Goal: Task Accomplishment & Management: Manage account settings

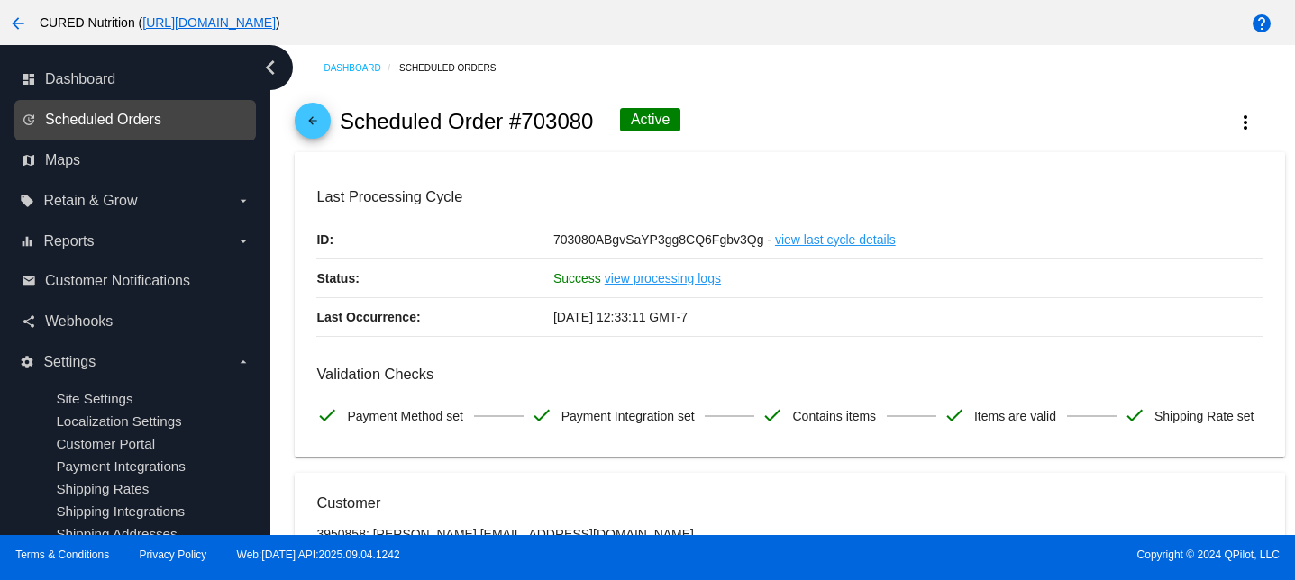
click at [113, 117] on span "Scheduled Orders" at bounding box center [103, 120] width 116 height 16
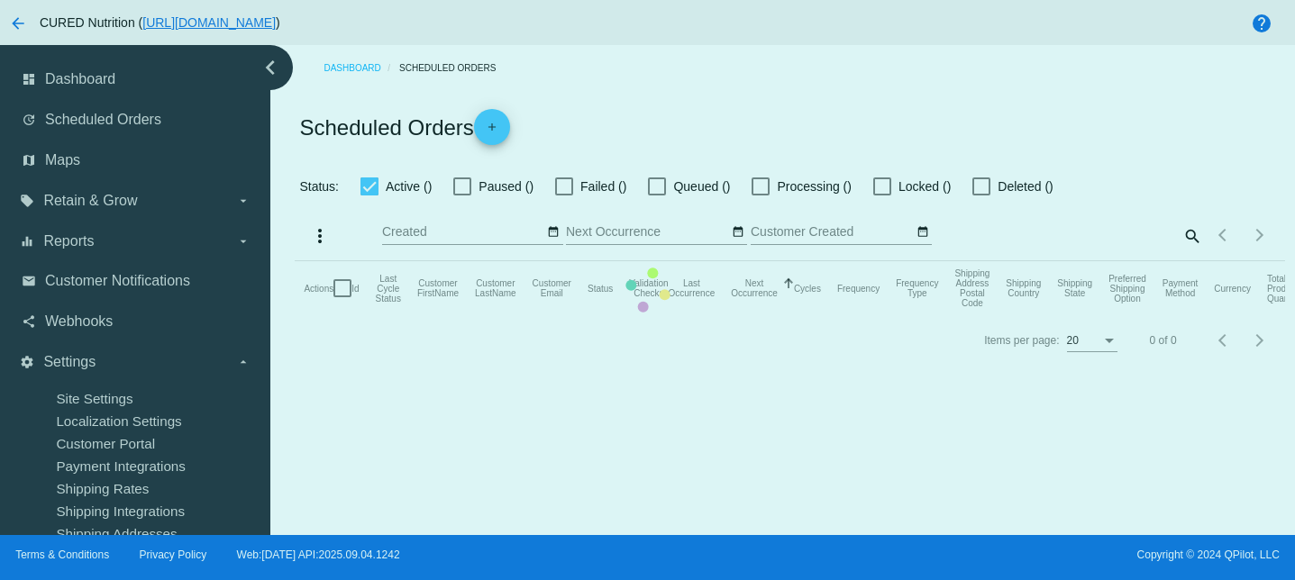
checkbox input "true"
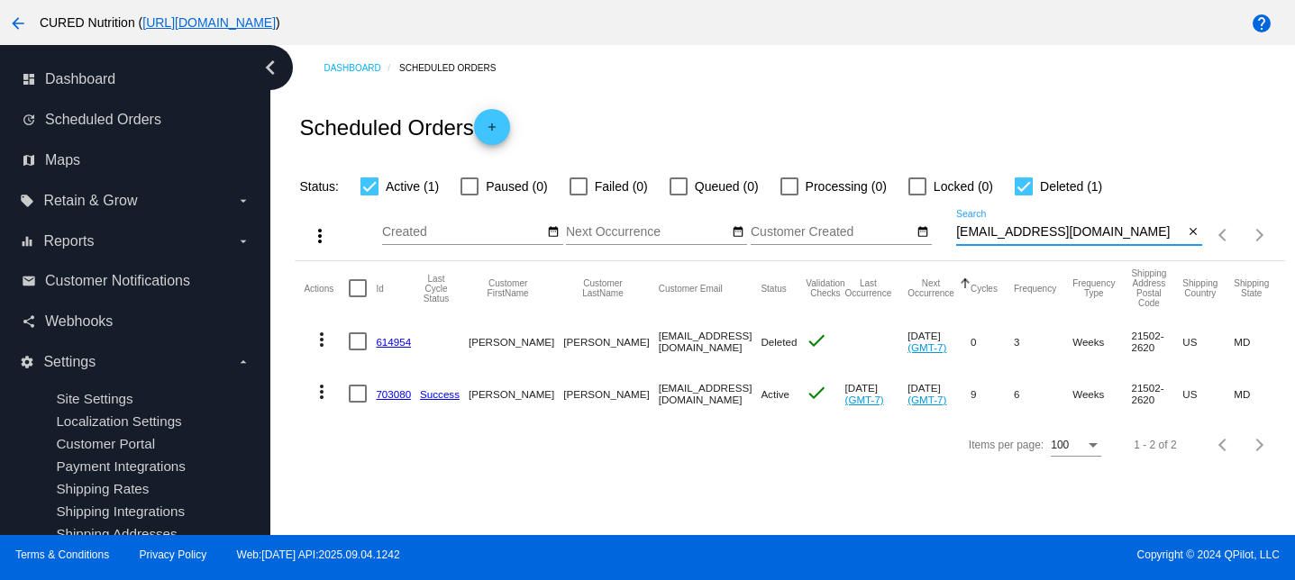
click at [1051, 230] on input "[EMAIL_ADDRESS][DOMAIN_NAME]" at bounding box center [1069, 232] width 227 height 14
paste input "[EMAIL_ADDRESS][DOMAIN_NAME]"
type input "[EMAIL_ADDRESS][DOMAIN_NAME]"
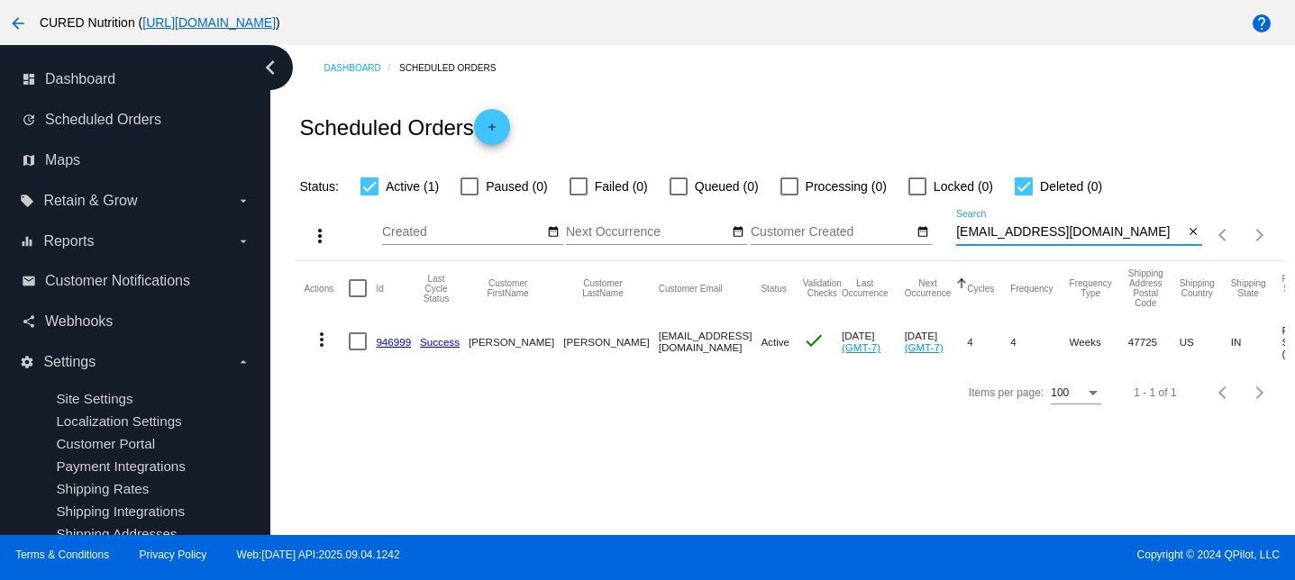
click at [397, 342] on link "946999" at bounding box center [393, 342] width 35 height 12
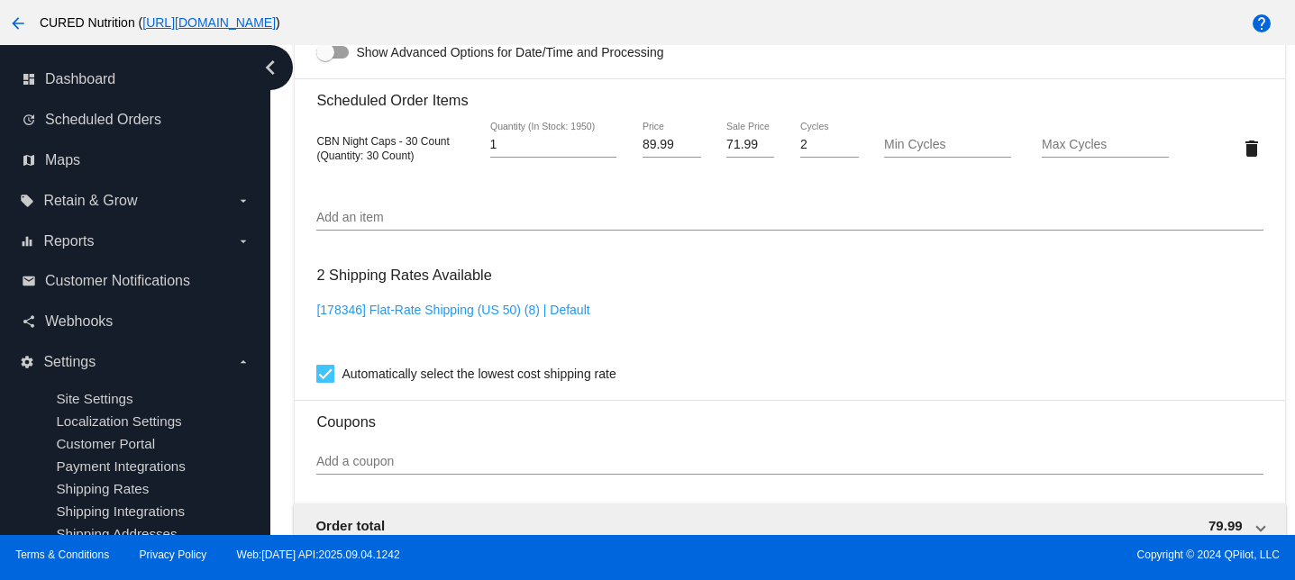
scroll to position [1268, 0]
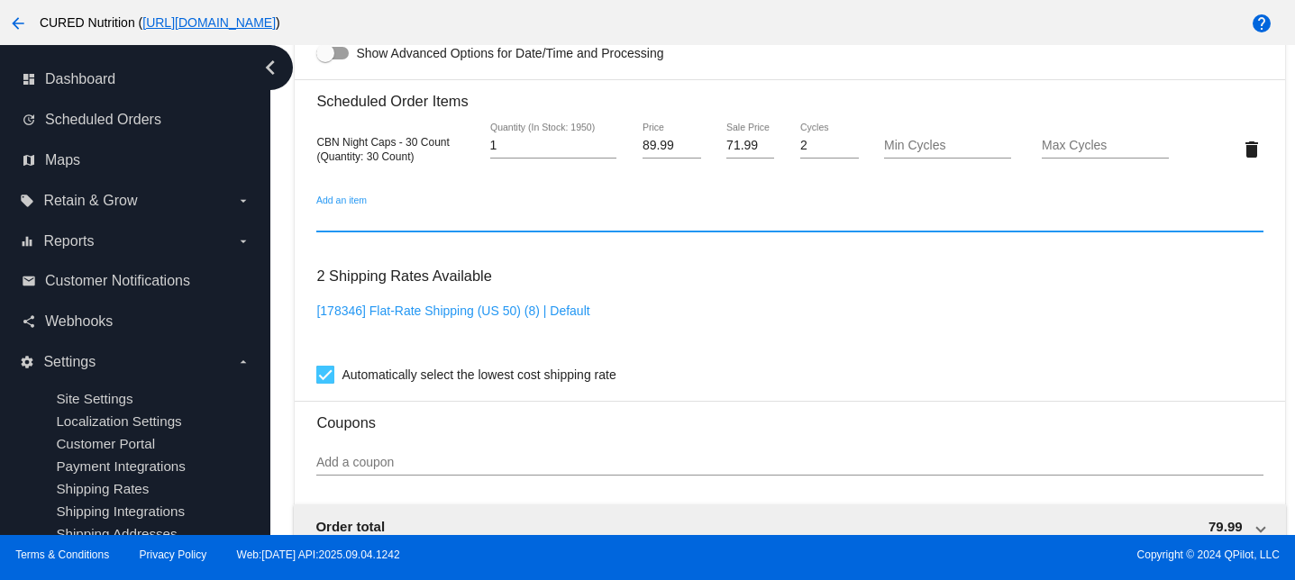
click at [369, 226] on input "Add an item" at bounding box center [789, 219] width 946 height 14
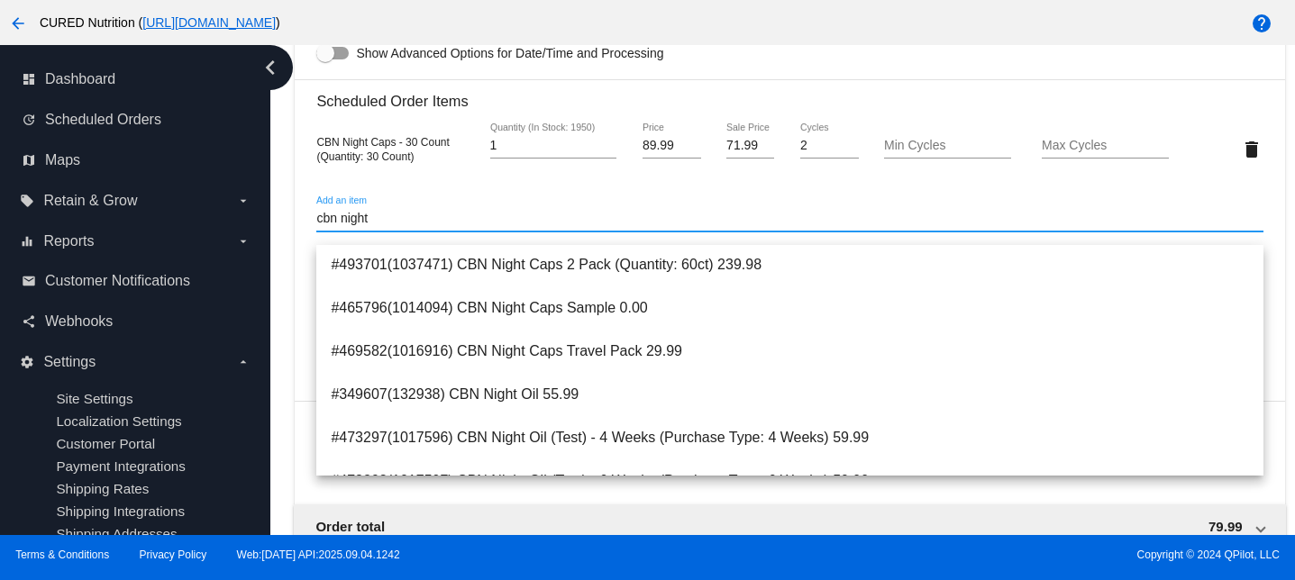
scroll to position [219, 0]
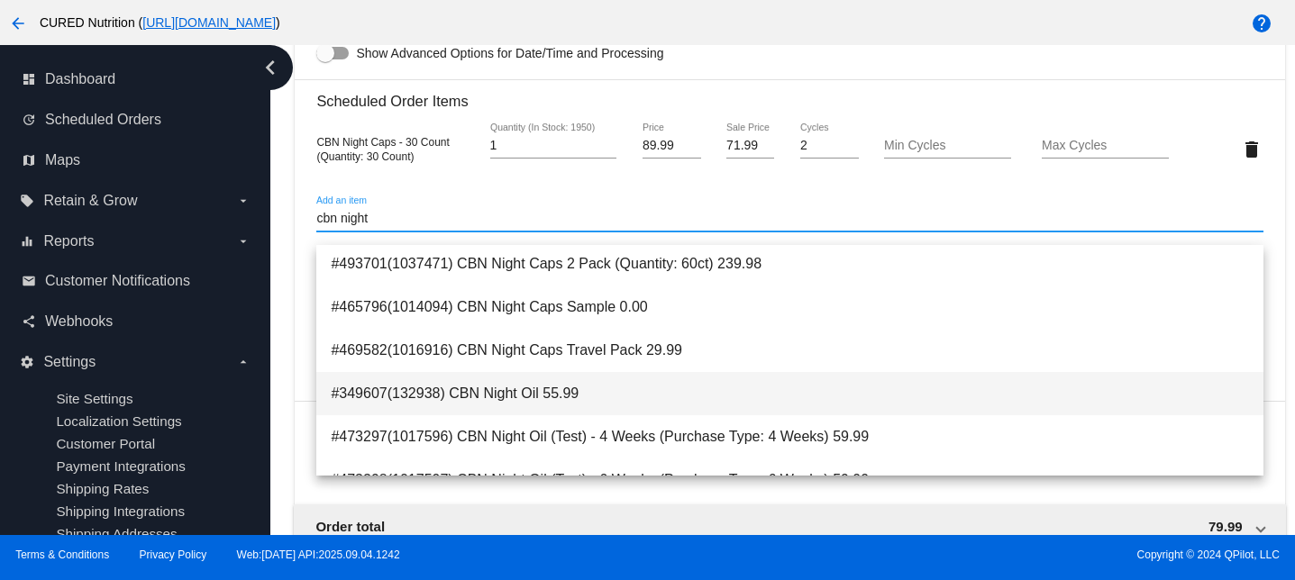
type input "cbn night"
click at [450, 395] on span "#349607(132938) CBN Night Oil 55.99" at bounding box center [789, 393] width 917 height 43
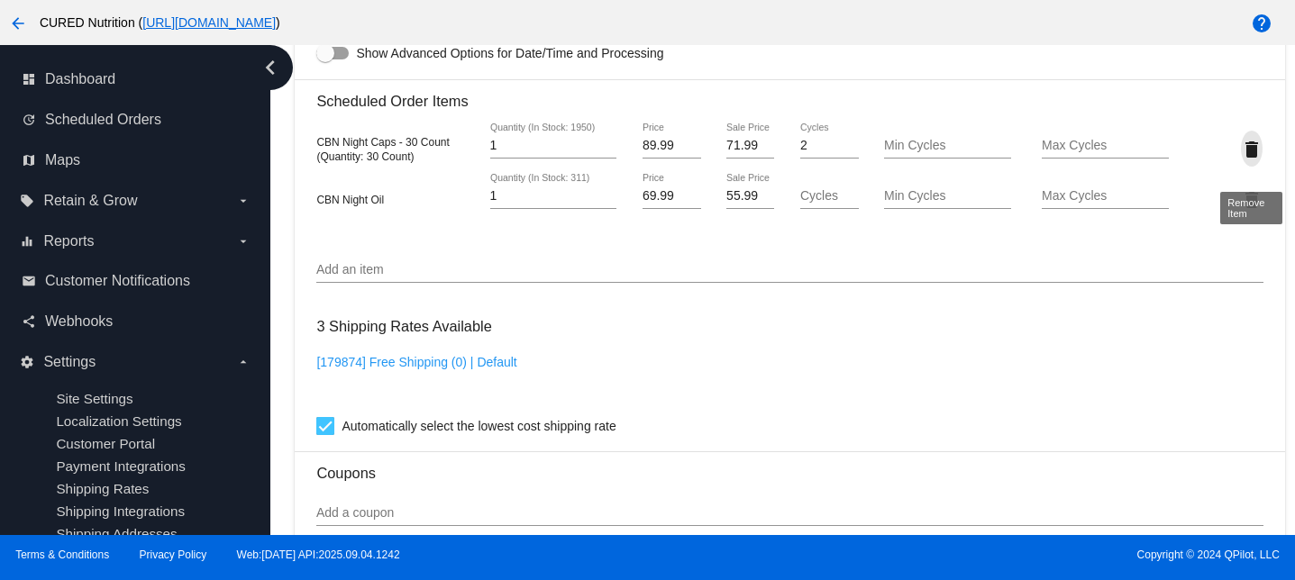
click at [1251, 160] on mat-icon "delete" at bounding box center [1252, 150] width 22 height 22
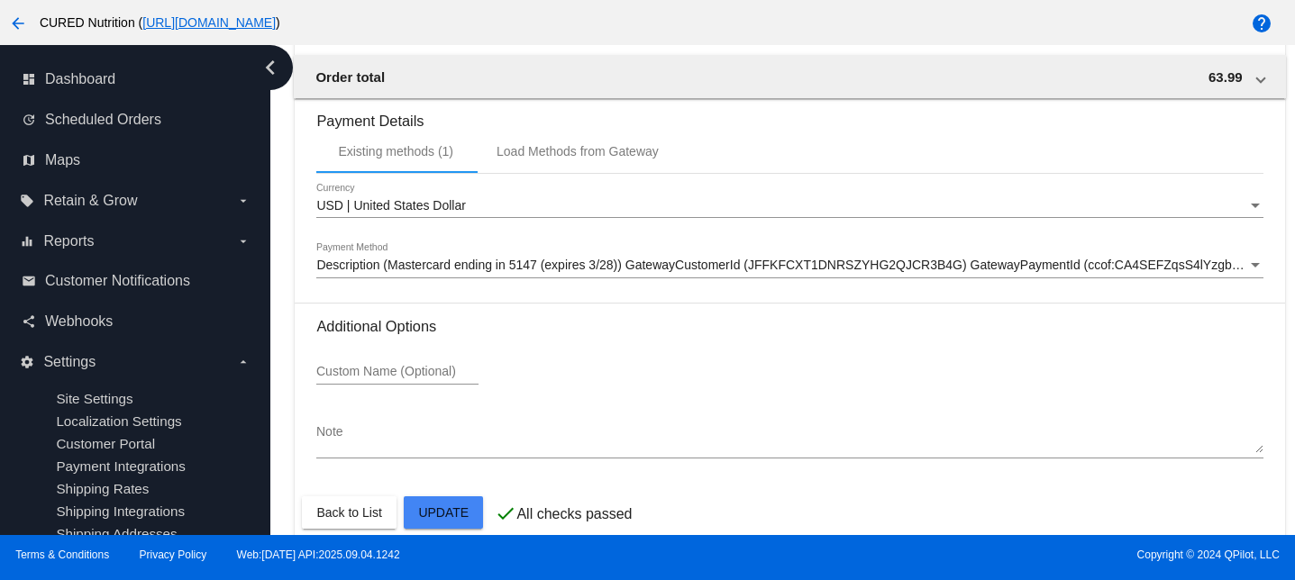
scroll to position [1757, 0]
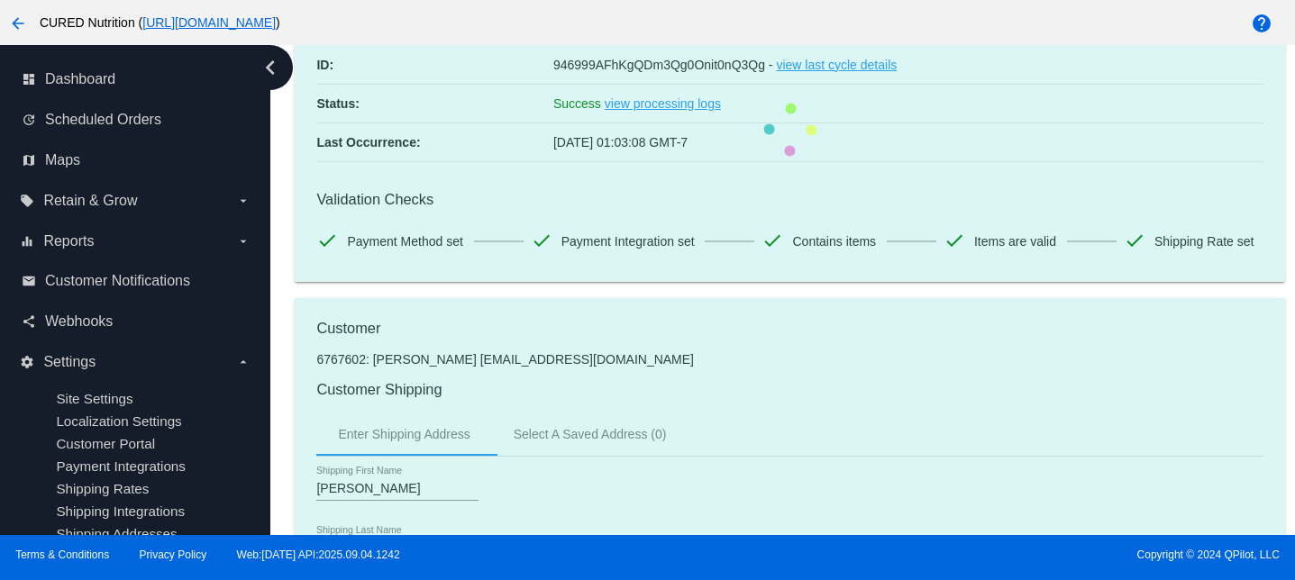
scroll to position [0, 0]
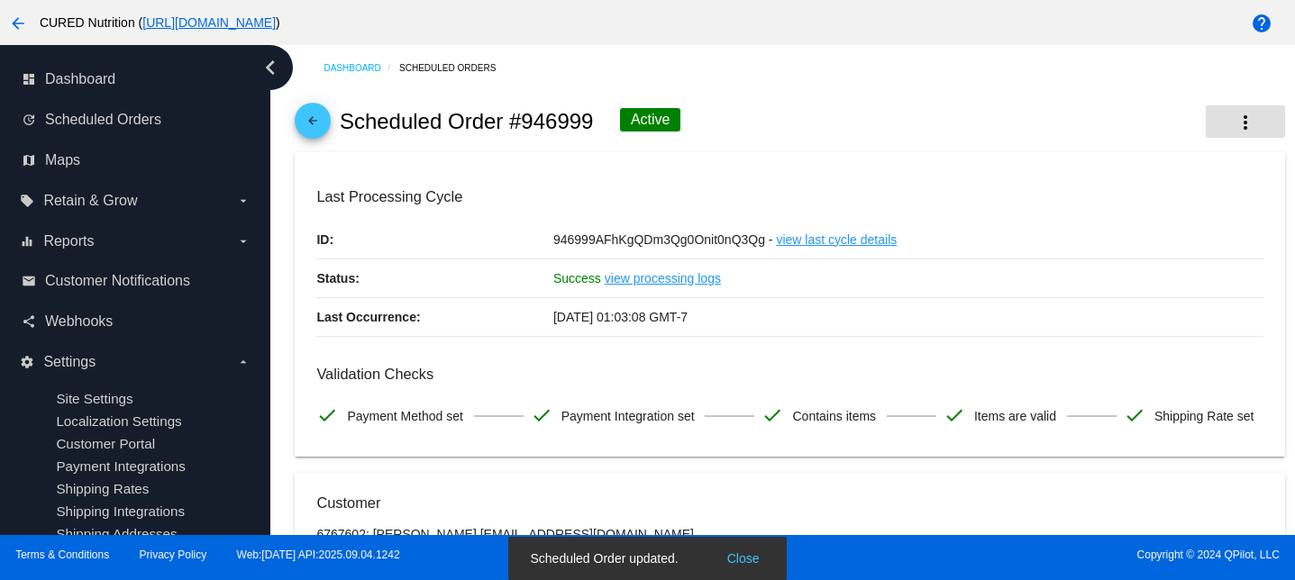
click at [1246, 125] on mat-icon "more_vert" at bounding box center [1246, 123] width 22 height 22
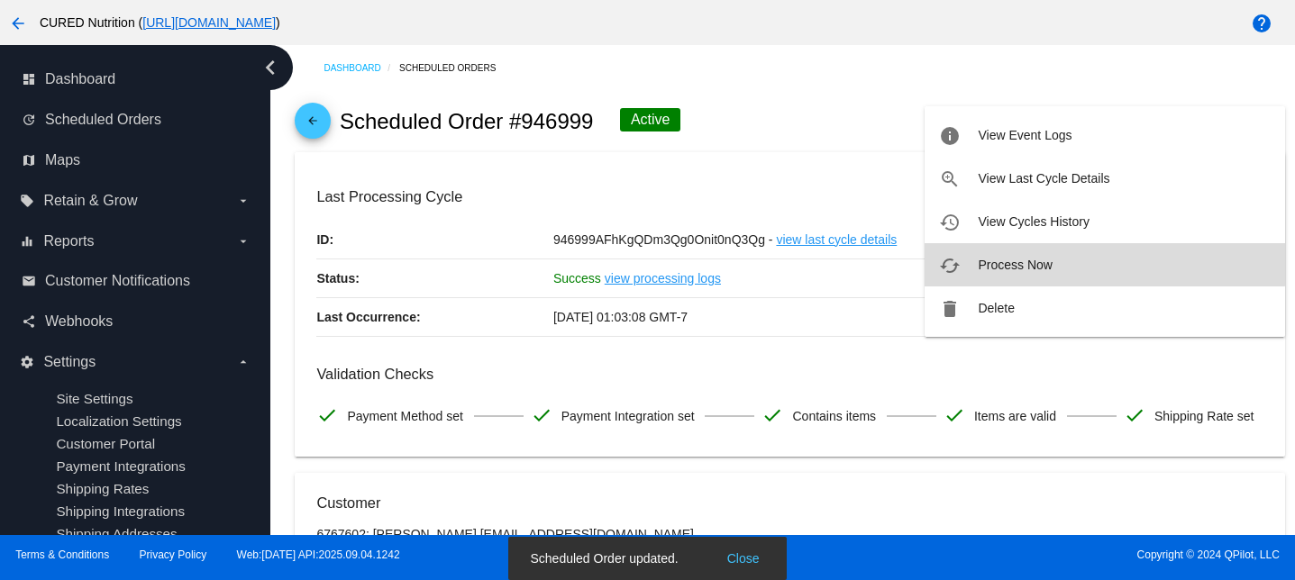
click at [992, 262] on span "Process Now" at bounding box center [1015, 265] width 74 height 14
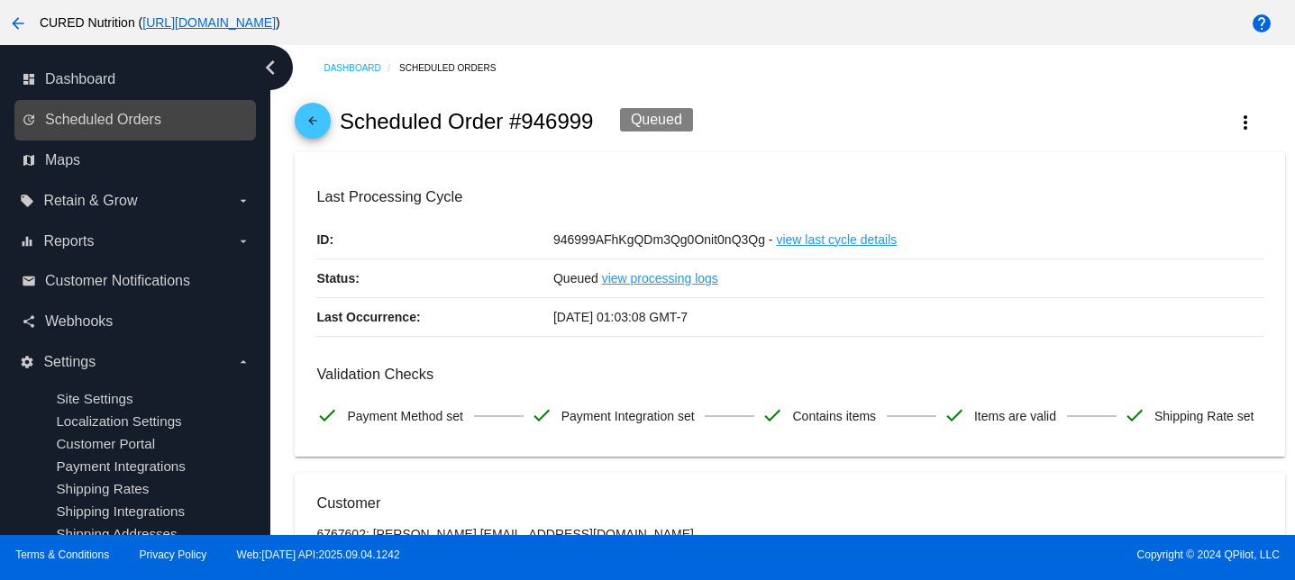
click at [181, 117] on link "update Scheduled Orders" at bounding box center [136, 119] width 229 height 29
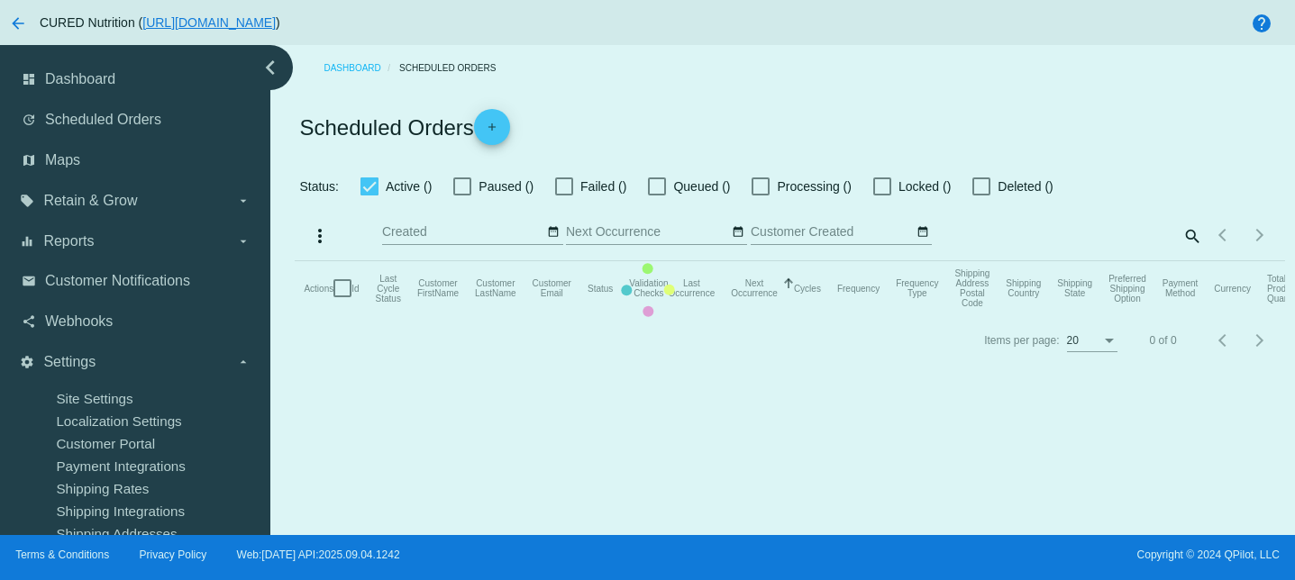
checkbox input "true"
click at [1181, 261] on mat-table "Actions Id Last Cycle Status Customer FirstName Customer LastName Customer Emai…" at bounding box center [790, 288] width 990 height 54
click at [1096, 261] on mat-table "Actions Id Last Cycle Status Customer FirstName Customer LastName Customer Emai…" at bounding box center [790, 288] width 990 height 54
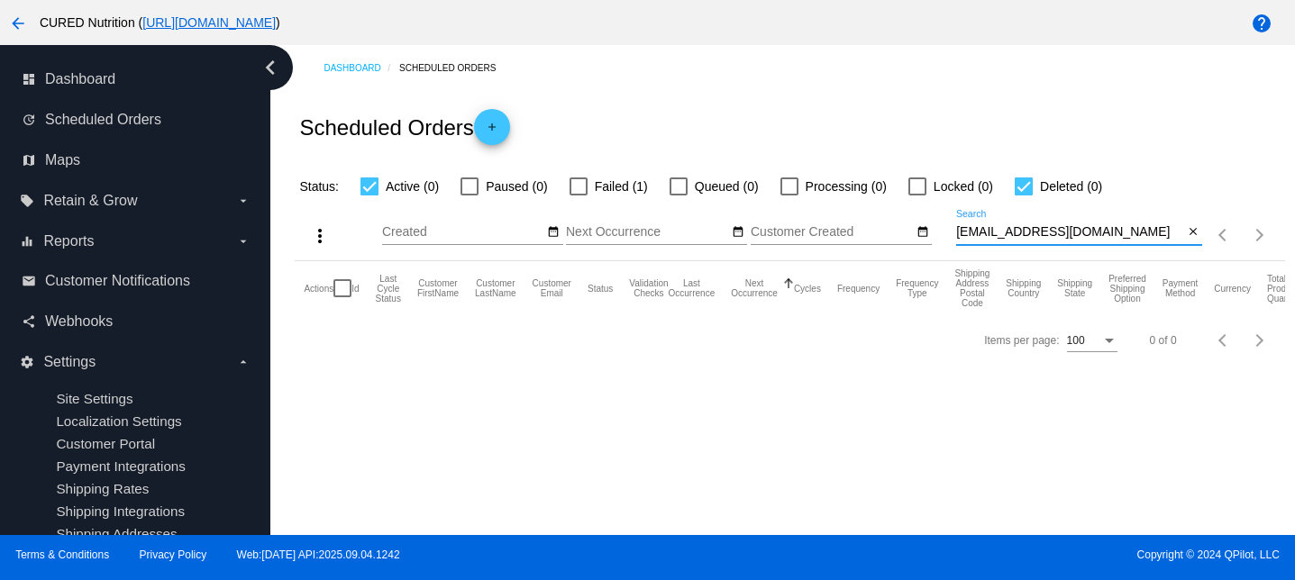
click at [1055, 237] on input "[EMAIL_ADDRESS][DOMAIN_NAME]" at bounding box center [1069, 232] width 227 height 14
